Goal: Task Accomplishment & Management: Use online tool/utility

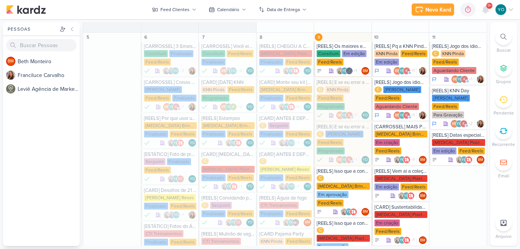
scroll to position [243, 0]
click at [173, 8] on div "Feed Clientes" at bounding box center [174, 9] width 29 height 7
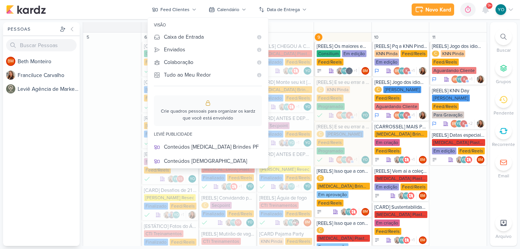
click at [193, 242] on div "Stories Clientes" at bounding box center [213, 246] width 98 height 8
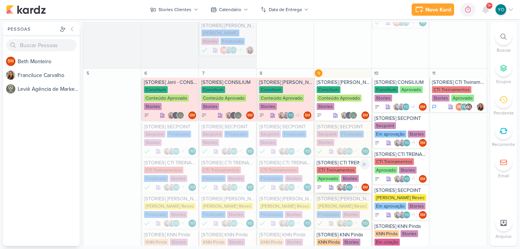
click at [336, 179] on div "Aprovado" at bounding box center [328, 178] width 23 height 7
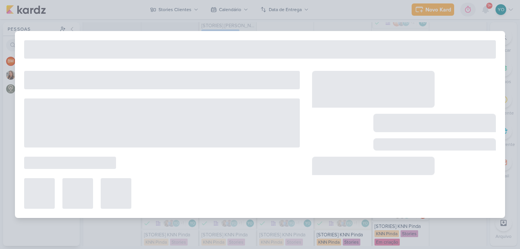
type input "[STORIES] CTI TREINAMENTOS"
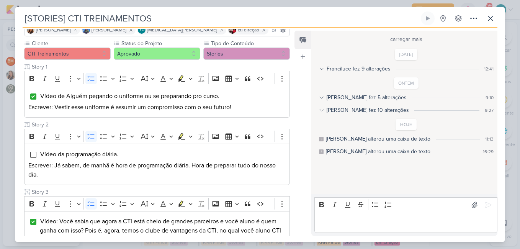
scroll to position [242, 0]
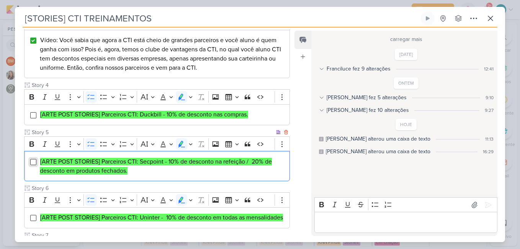
click at [34, 163] on input "Editor editing area: main" at bounding box center [33, 162] width 6 height 6
click at [32, 118] on input "Editor editing area: main" at bounding box center [33, 115] width 6 height 6
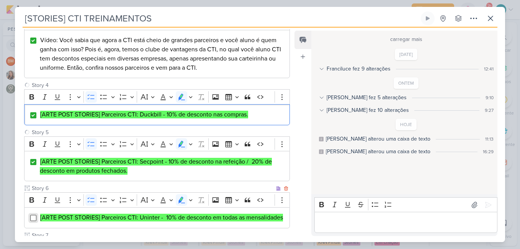
click at [33, 219] on input "Editor editing area: main" at bounding box center [33, 218] width 6 height 6
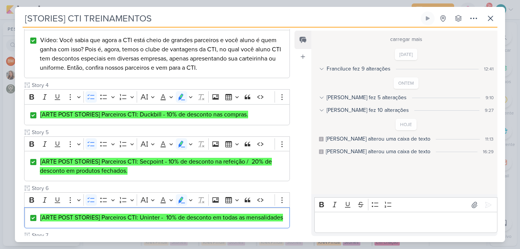
scroll to position [423, 0]
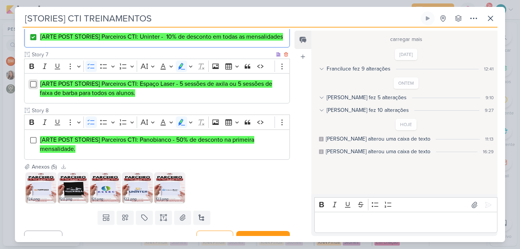
click at [35, 87] on input "Editor editing area: main" at bounding box center [33, 84] width 6 height 6
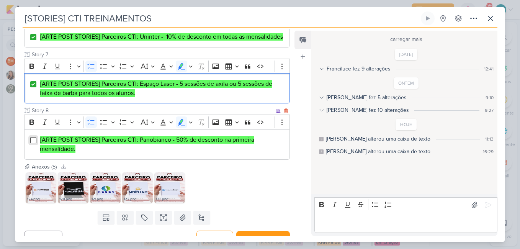
click at [33, 143] on input "Editor editing area: main" at bounding box center [33, 140] width 6 height 6
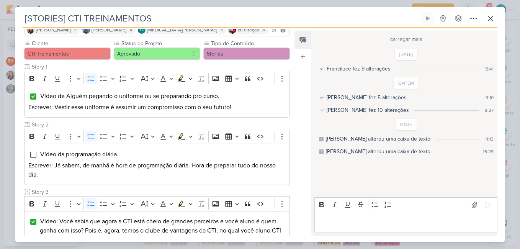
scroll to position [0, 0]
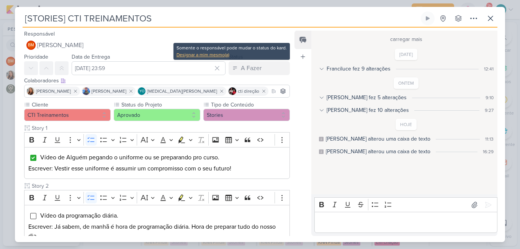
click at [217, 52] on div "Designar a mim mesmo(a)" at bounding box center [231, 54] width 110 height 7
click at [224, 55] on div "Designar a mim mesmo(a)" at bounding box center [231, 54] width 110 height 7
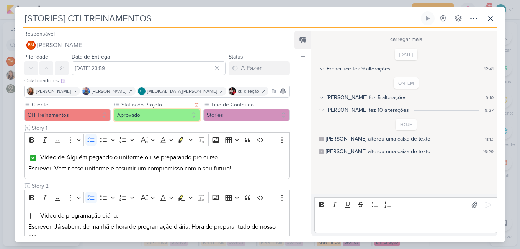
click at [176, 114] on button "Aprovado" at bounding box center [157, 115] width 86 height 12
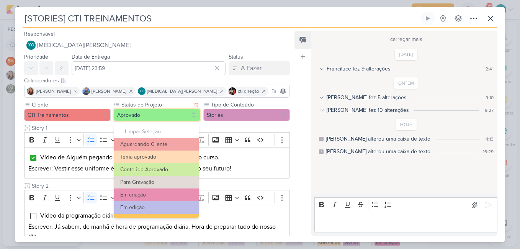
scroll to position [83, 0]
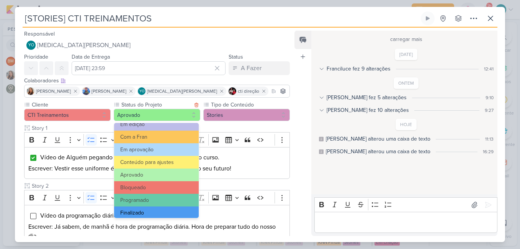
click at [166, 208] on button "Finalizado" at bounding box center [156, 212] width 85 height 13
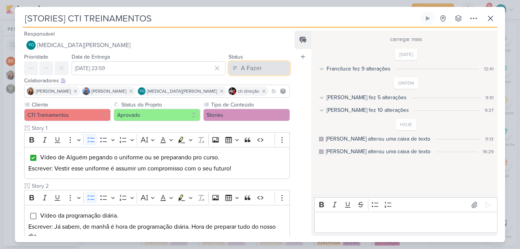
click at [266, 68] on button "A Fazer" at bounding box center [258, 68] width 61 height 14
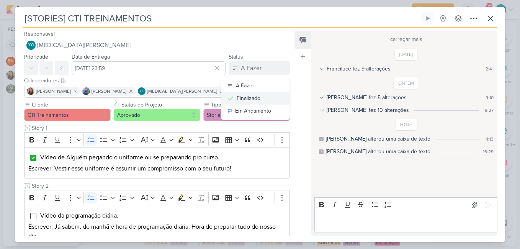
click at [259, 100] on button "Finalizado" at bounding box center [255, 98] width 68 height 13
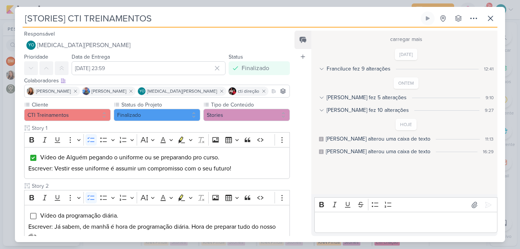
scroll to position [181, 0]
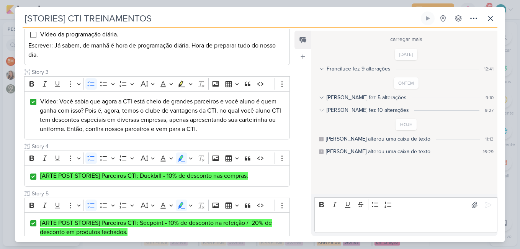
click at [293, 211] on div "Responsável YO [MEDICAL_DATA][PERSON_NAME] Nenhum contato encontrado create new…" at bounding box center [260, 135] width 490 height 214
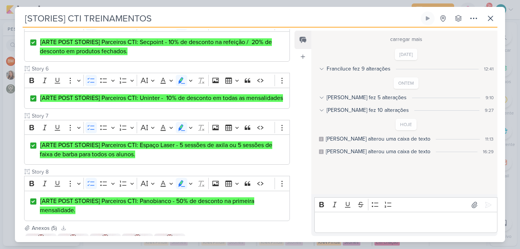
scroll to position [443, 0]
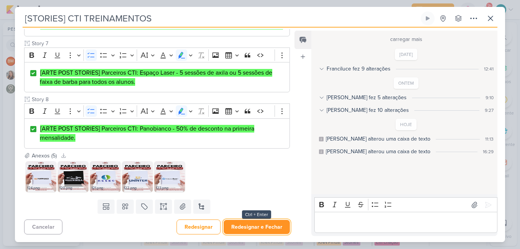
click at [274, 228] on button "Redesignar e Fechar" at bounding box center [257, 227] width 66 height 14
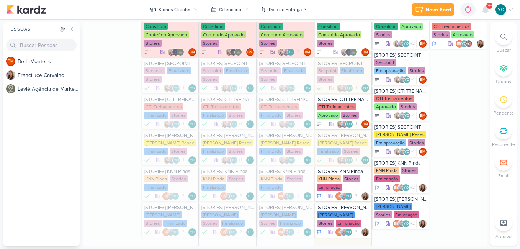
scroll to position [301, 0]
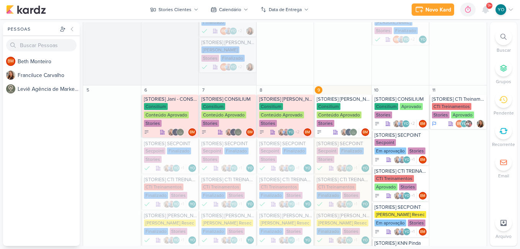
scroll to position [422, 0]
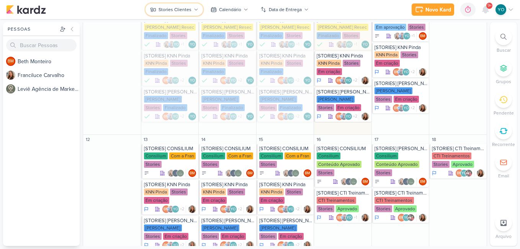
click at [189, 11] on div "Stories Clientes" at bounding box center [174, 9] width 33 height 7
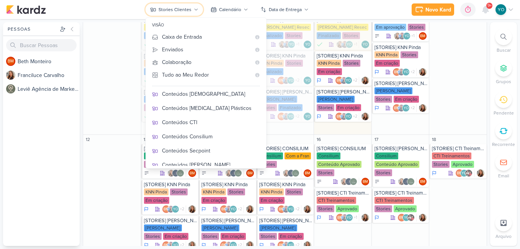
scroll to position [134, 0]
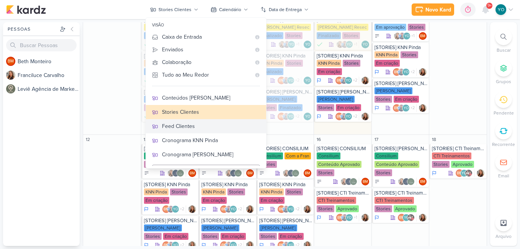
click at [207, 124] on div "Feed Clientes" at bounding box center [211, 126] width 98 height 8
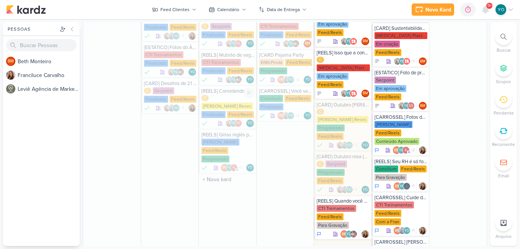
scroll to position [386, 0]
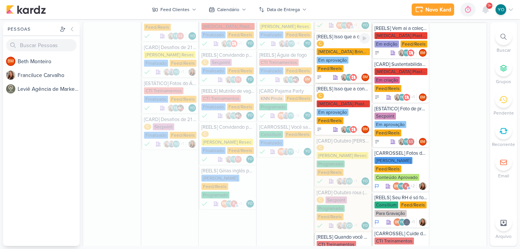
click at [347, 48] on div "[MEDICAL_DATA] Brindes PF" at bounding box center [343, 51] width 53 height 7
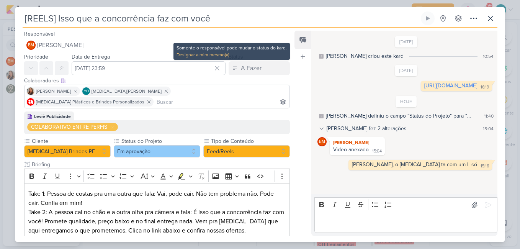
click at [219, 54] on div "Designar a mim mesmo(a)" at bounding box center [231, 54] width 110 height 7
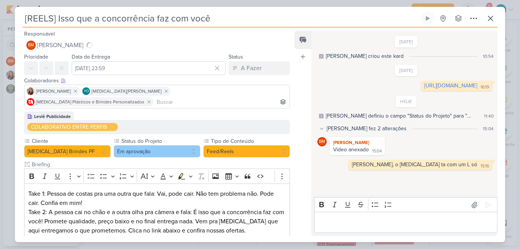
click at [219, 54] on div "Designar a mim mesmo(a)" at bounding box center [231, 54] width 105 height 7
click at [245, 69] on div "A Fazer" at bounding box center [251, 68] width 21 height 9
click at [256, 96] on div "Finalizado" at bounding box center [249, 98] width 24 height 8
click at [177, 145] on button "Em aprovação" at bounding box center [157, 151] width 86 height 12
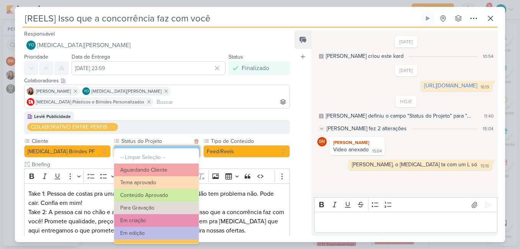
scroll to position [83, 0]
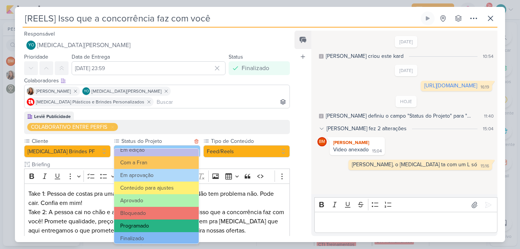
click at [174, 228] on button "Programado" at bounding box center [156, 225] width 85 height 13
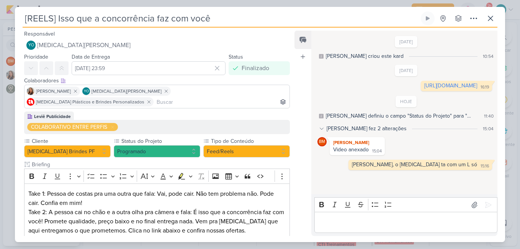
click at [295, 180] on div "Feed Atrelar email Solte o email para atrelar ao kard" at bounding box center [302, 133] width 17 height 205
click at [176, 145] on button "Programado" at bounding box center [157, 151] width 86 height 12
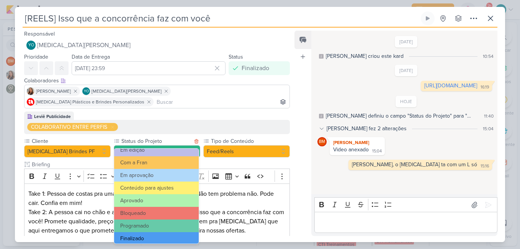
click at [173, 238] on button "Finalizado" at bounding box center [156, 238] width 85 height 13
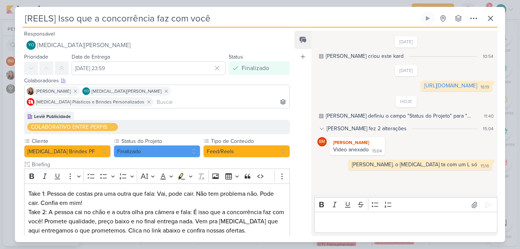
scroll to position [84, 0]
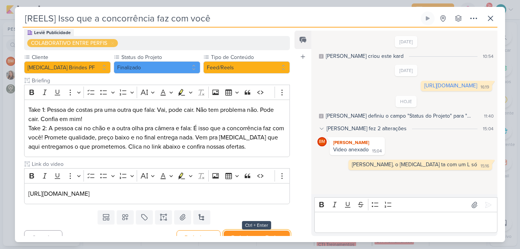
click at [258, 230] on button "Redesignar e Fechar" at bounding box center [257, 237] width 66 height 14
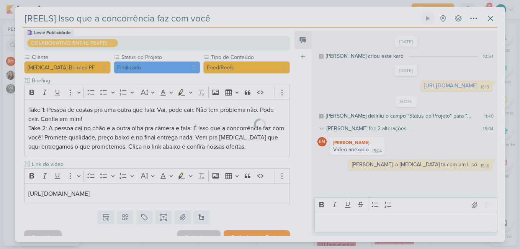
scroll to position [83, 0]
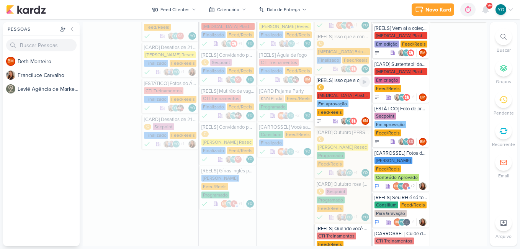
click at [342, 93] on div "C Allegra Plasticos PJ Em aprovação Feed/Reels" at bounding box center [343, 100] width 53 height 32
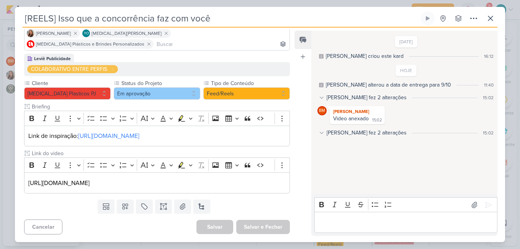
scroll to position [0, 0]
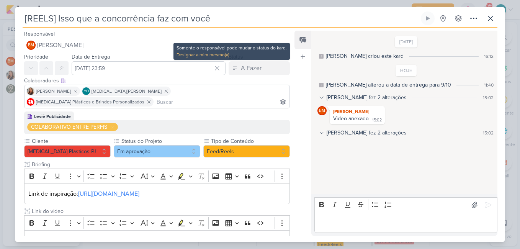
click at [222, 52] on div "Designar a mim mesmo(a)" at bounding box center [231, 54] width 110 height 7
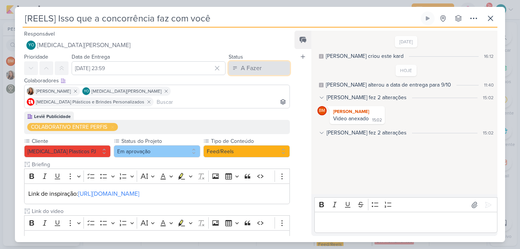
click at [241, 67] on div "A Fazer" at bounding box center [251, 68] width 21 height 9
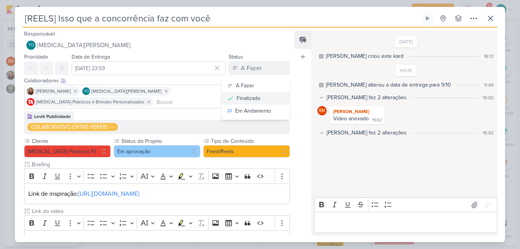
click at [247, 95] on div "Finalizado" at bounding box center [249, 98] width 24 height 8
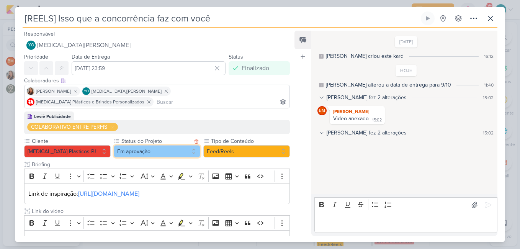
click at [170, 145] on button "Em aprovação" at bounding box center [157, 151] width 86 height 12
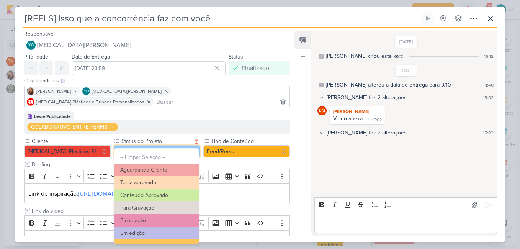
scroll to position [83, 0]
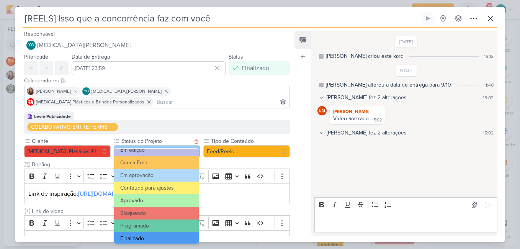
click at [163, 241] on button "Finalizado" at bounding box center [156, 238] width 85 height 13
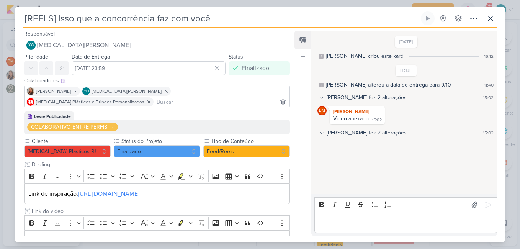
click at [294, 161] on div "Feed Atrelar email Solte o email para atrelar ao kard" at bounding box center [302, 133] width 17 height 205
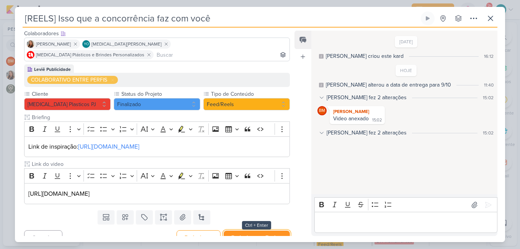
click at [269, 230] on button "Redesignar e Fechar" at bounding box center [257, 237] width 66 height 14
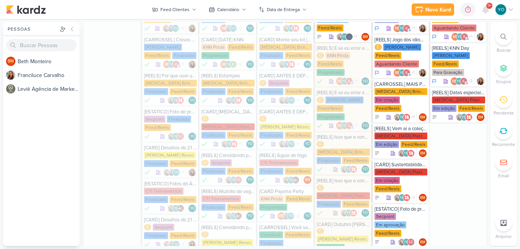
scroll to position [292, 0]
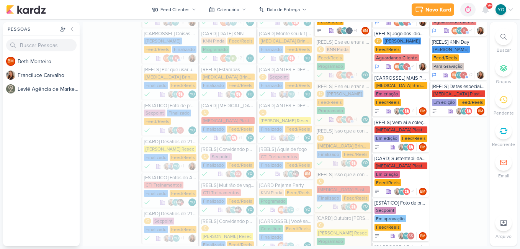
drag, startPoint x: 487, startPoint y: 72, endPoint x: 487, endPoint y: 65, distance: 6.9
click at [487, 65] on div "Pessoas Pessoas BM B e t h M o n t e i r o F r a n c i l u c e C a r v a l h o …" at bounding box center [260, 134] width 520 height 224
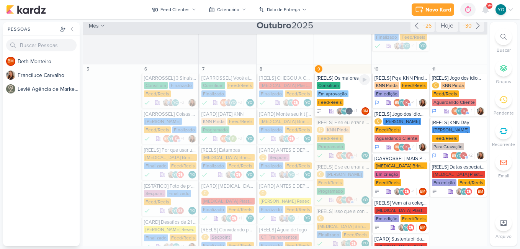
click at [345, 89] on div "Consilium Em aprovação Feed/Reels" at bounding box center [343, 94] width 53 height 24
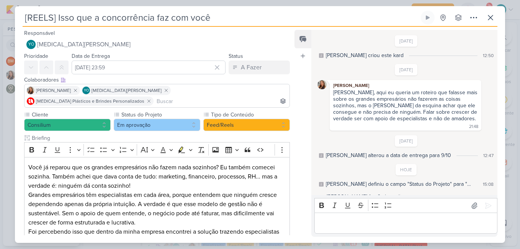
type input "[REELS] Os maiores empresários não fazem tudo sozinhos. Por que você insiste?"
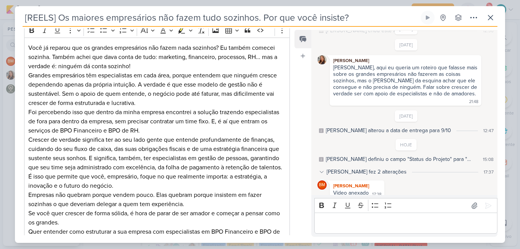
scroll to position [120, 0]
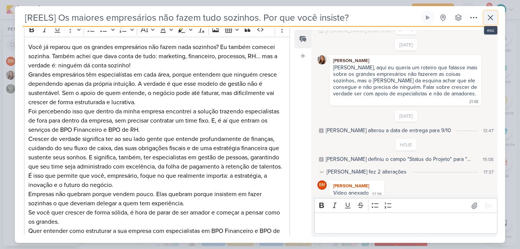
click at [492, 19] on icon at bounding box center [490, 17] width 9 height 9
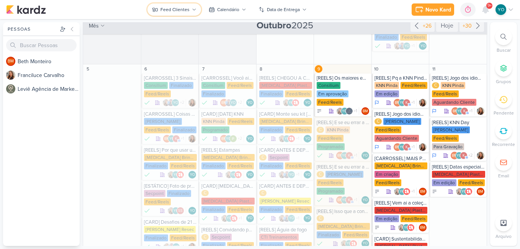
click at [190, 14] on button "Feed Clientes" at bounding box center [174, 9] width 54 height 12
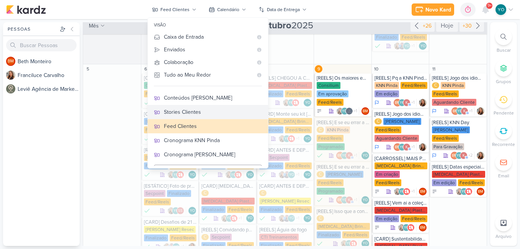
click at [217, 115] on div "Stories Clientes" at bounding box center [213, 112] width 98 height 8
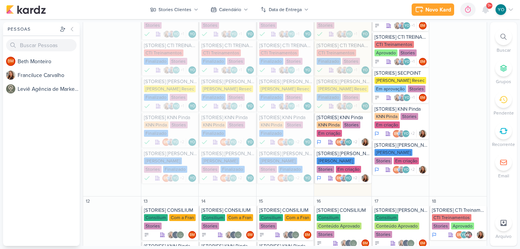
scroll to position [357, 0]
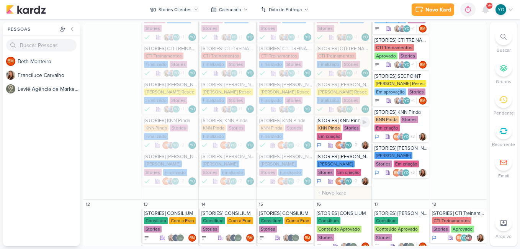
click at [340, 134] on div "KNN Pinda Stories Em criação" at bounding box center [343, 132] width 53 height 16
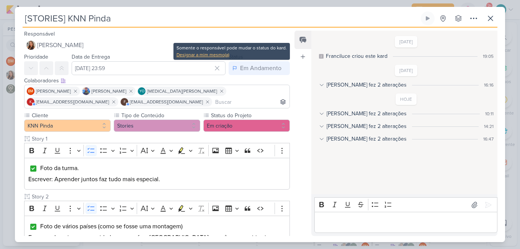
click at [222, 56] on div "Designar a mim mesmo(a)" at bounding box center [231, 54] width 110 height 7
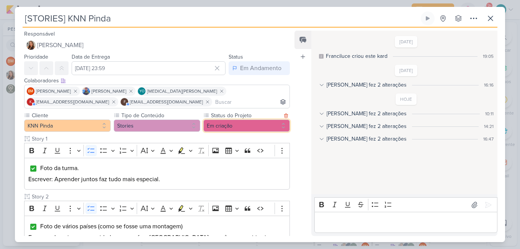
click at [233, 125] on button "Em criação" at bounding box center [246, 125] width 86 height 12
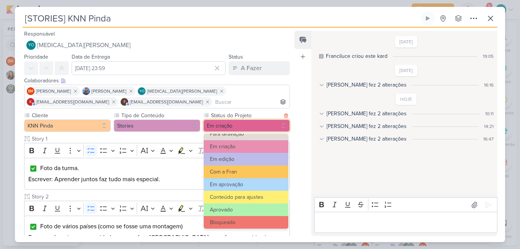
scroll to position [83, 0]
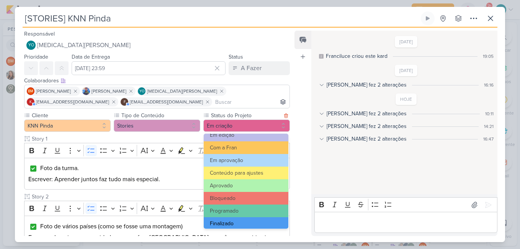
click at [256, 222] on button "Finalizado" at bounding box center [246, 223] width 85 height 13
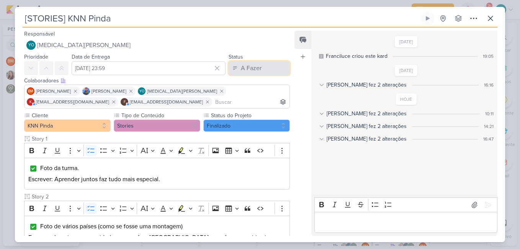
click at [267, 73] on button "A Fazer" at bounding box center [258, 68] width 61 height 14
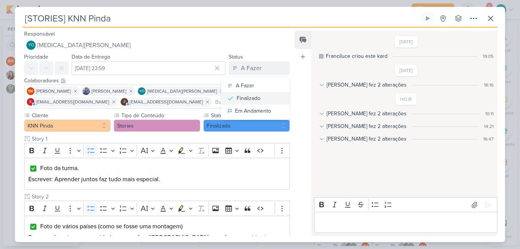
click at [262, 93] on button "Finalizado" at bounding box center [255, 98] width 68 height 13
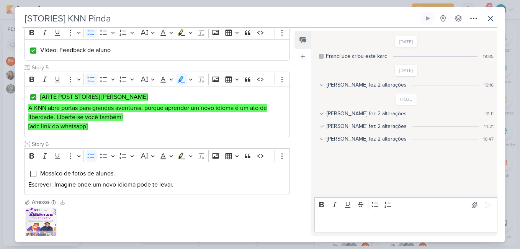
scroll to position [416, 0]
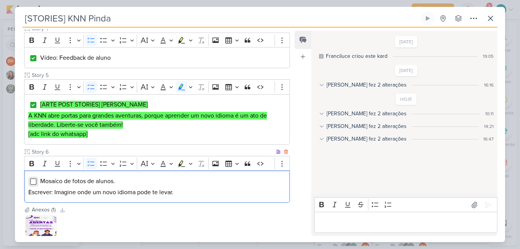
click at [31, 178] on input "Editor editing area: main" at bounding box center [33, 181] width 6 height 6
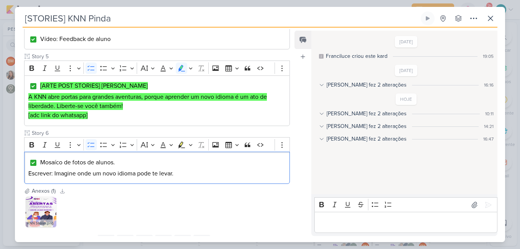
scroll to position [470, 0]
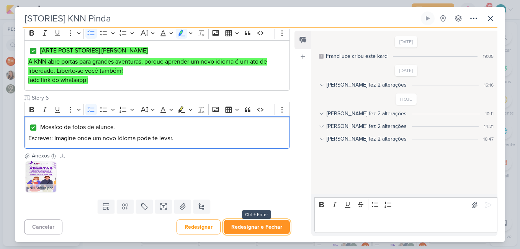
click at [258, 230] on button "Redesignar e Fechar" at bounding box center [257, 227] width 66 height 14
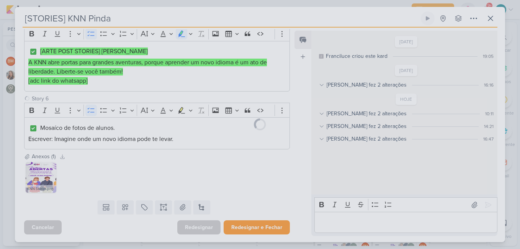
scroll to position [469, 0]
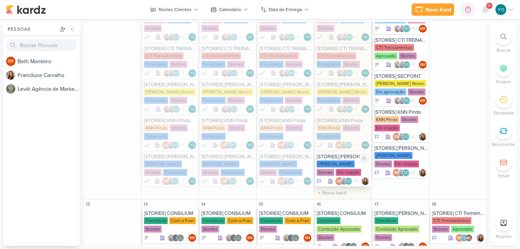
click at [343, 172] on div "KNN Moreira Stories Em criação" at bounding box center [343, 168] width 53 height 16
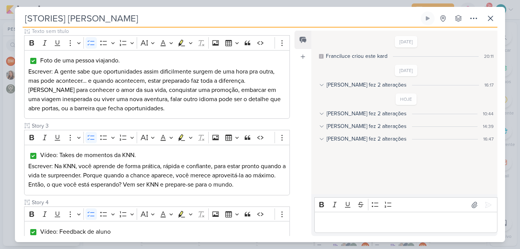
scroll to position [423, 0]
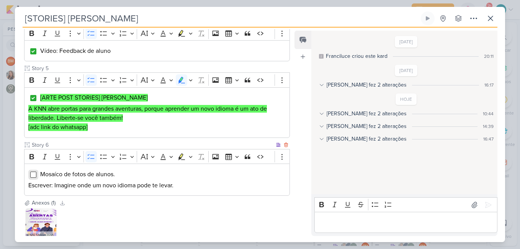
click at [34, 175] on input "Editor editing area: main" at bounding box center [33, 174] width 6 height 6
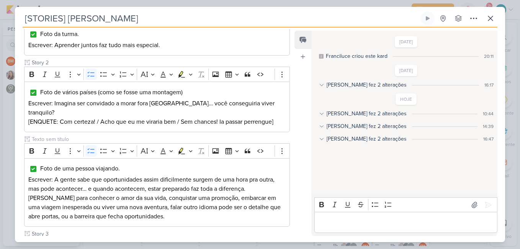
scroll to position [0, 0]
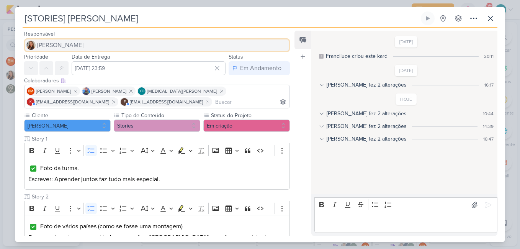
click at [32, 45] on img at bounding box center [30, 45] width 9 height 9
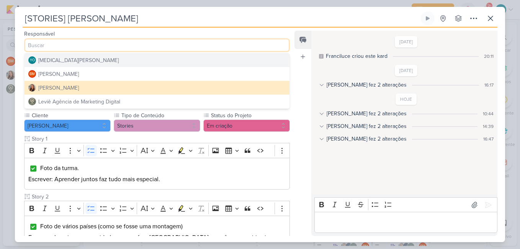
click at [62, 60] on div "[MEDICAL_DATA][PERSON_NAME]" at bounding box center [78, 60] width 80 height 8
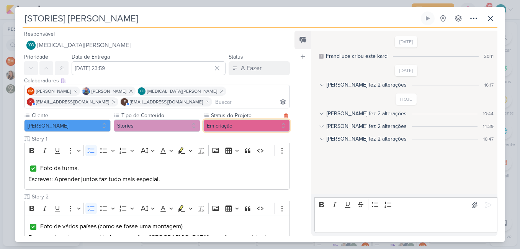
click at [235, 127] on button "Em criação" at bounding box center [246, 125] width 86 height 12
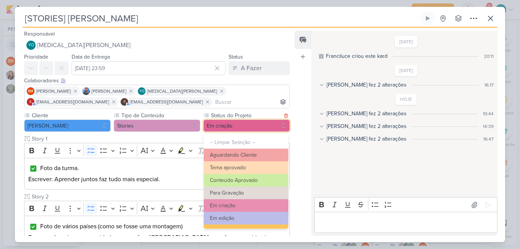
scroll to position [81, 0]
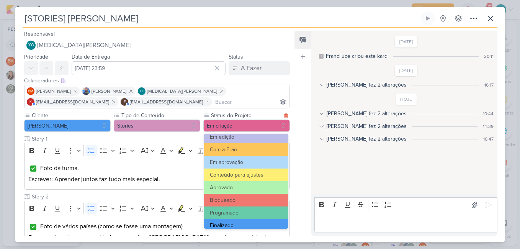
click at [246, 224] on button "Finalizado" at bounding box center [246, 225] width 85 height 13
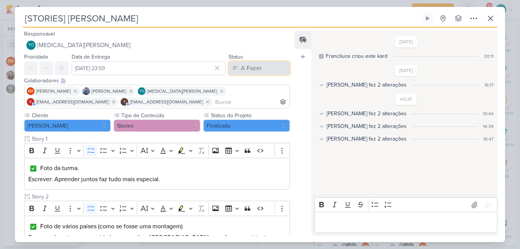
click at [259, 67] on button "A Fazer" at bounding box center [258, 68] width 61 height 14
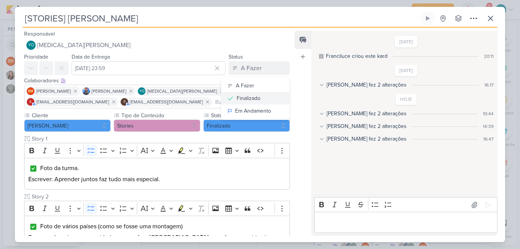
click at [255, 97] on div "Finalizado" at bounding box center [249, 98] width 24 height 8
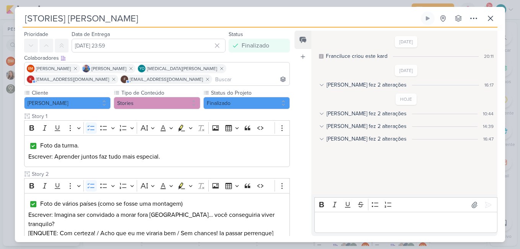
scroll to position [470, 0]
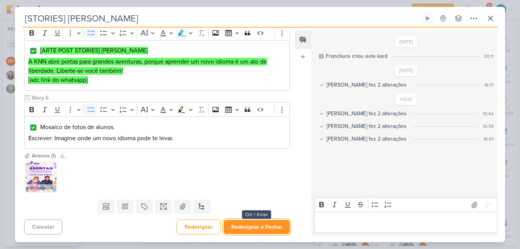
click at [272, 227] on button "Redesignar e Fechar" at bounding box center [257, 227] width 66 height 14
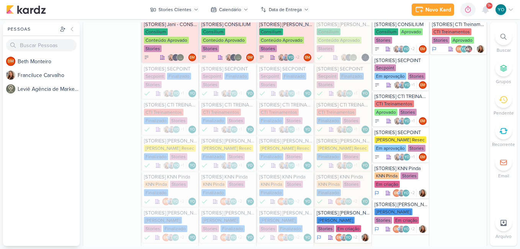
scroll to position [298, 0]
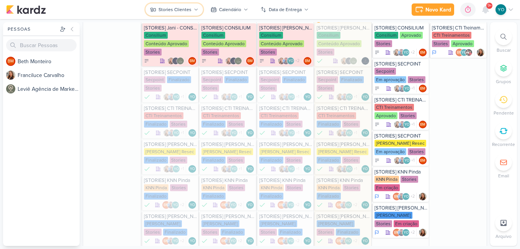
click at [191, 5] on button "Stories Clientes" at bounding box center [173, 9] width 57 height 12
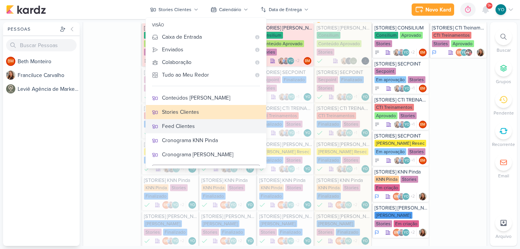
click at [212, 123] on div "Feed Clientes" at bounding box center [211, 126] width 98 height 8
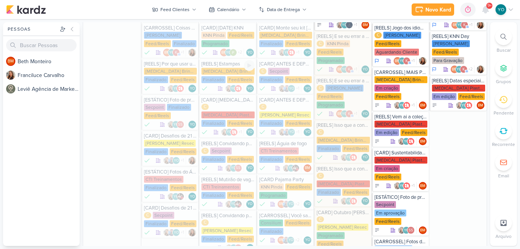
scroll to position [262, 0]
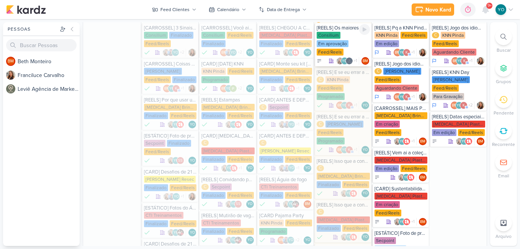
click at [335, 46] on div "Em aprovação" at bounding box center [333, 43] width 32 height 7
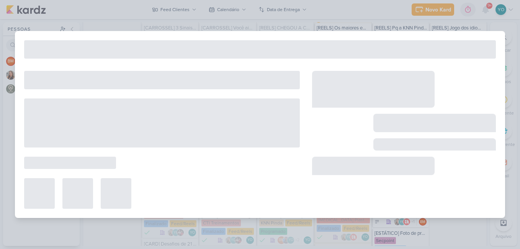
type input "[REELS] Os maiores empresários não fazem tudo sozinhos. Por que você insiste?"
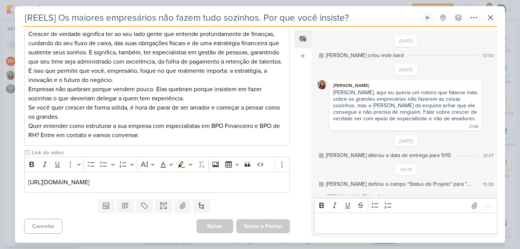
scroll to position [25, 0]
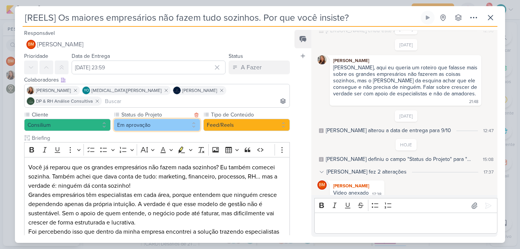
click at [161, 119] on button "Em aprovação" at bounding box center [157, 125] width 86 height 12
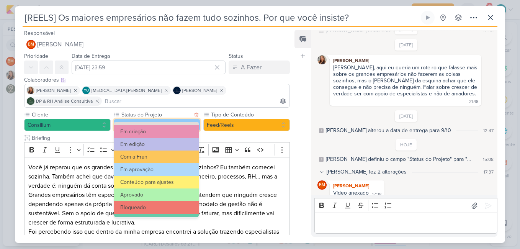
scroll to position [83, 0]
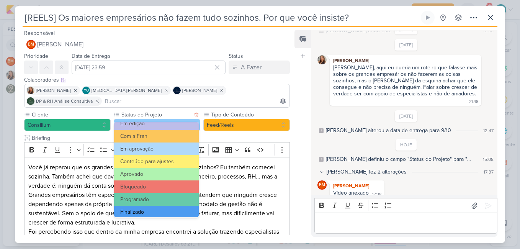
click at [151, 212] on button "Finalizado" at bounding box center [156, 212] width 85 height 13
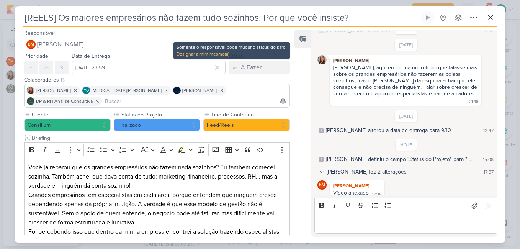
click at [206, 52] on div "Designar a mim mesmo(a)" at bounding box center [231, 54] width 110 height 7
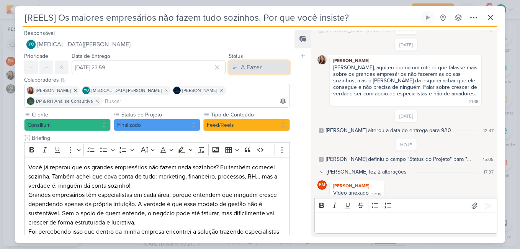
click at [257, 68] on div "A Fazer" at bounding box center [251, 67] width 21 height 9
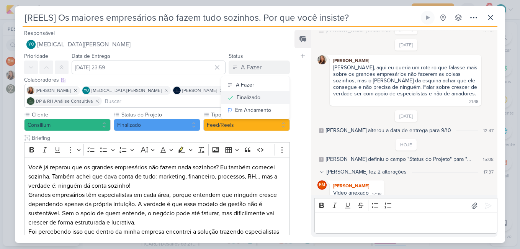
click at [254, 95] on div "Finalizado" at bounding box center [249, 97] width 24 height 8
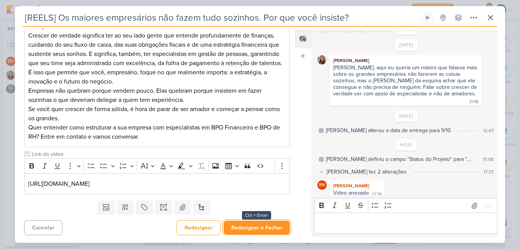
click at [271, 229] on button "Redesignar e Fechar" at bounding box center [257, 227] width 66 height 14
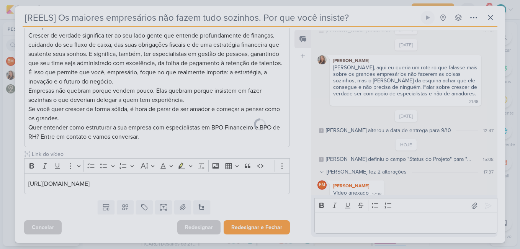
scroll to position [223, 0]
